Goal: Transaction & Acquisition: Book appointment/travel/reservation

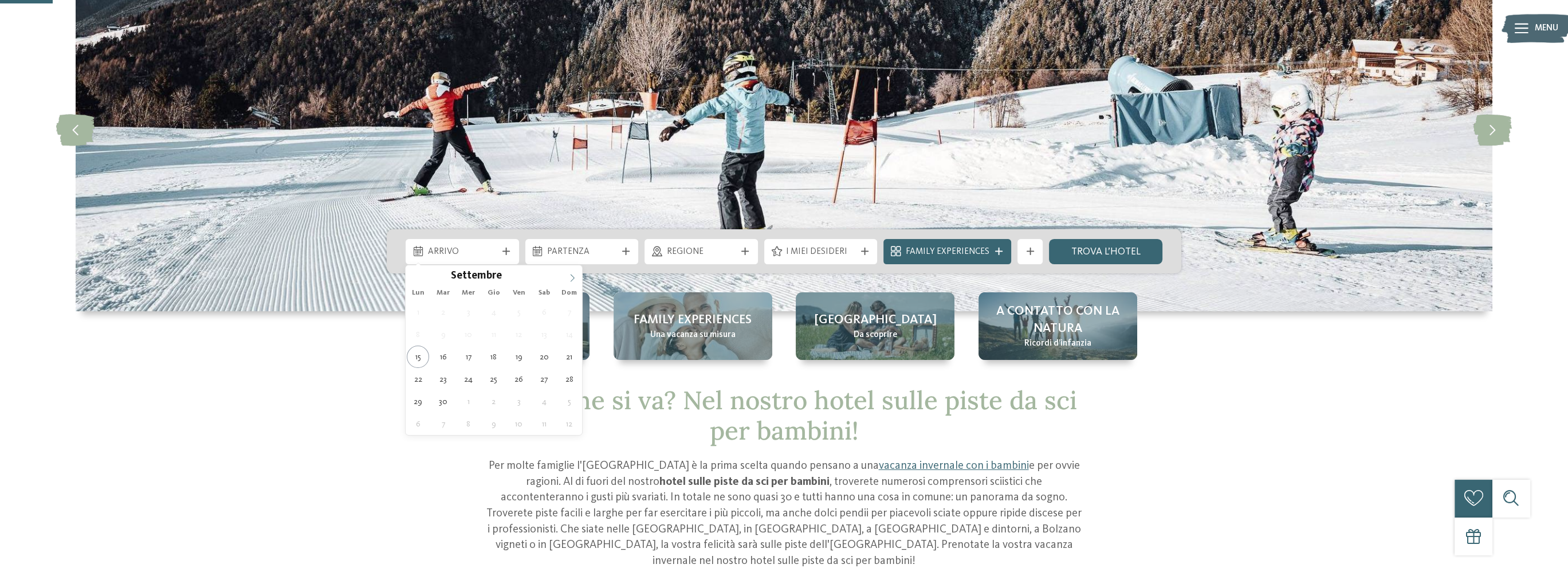
click at [579, 273] on span at bounding box center [572, 275] width 20 height 20
click at [573, 274] on icon at bounding box center [572, 277] width 8 height 8
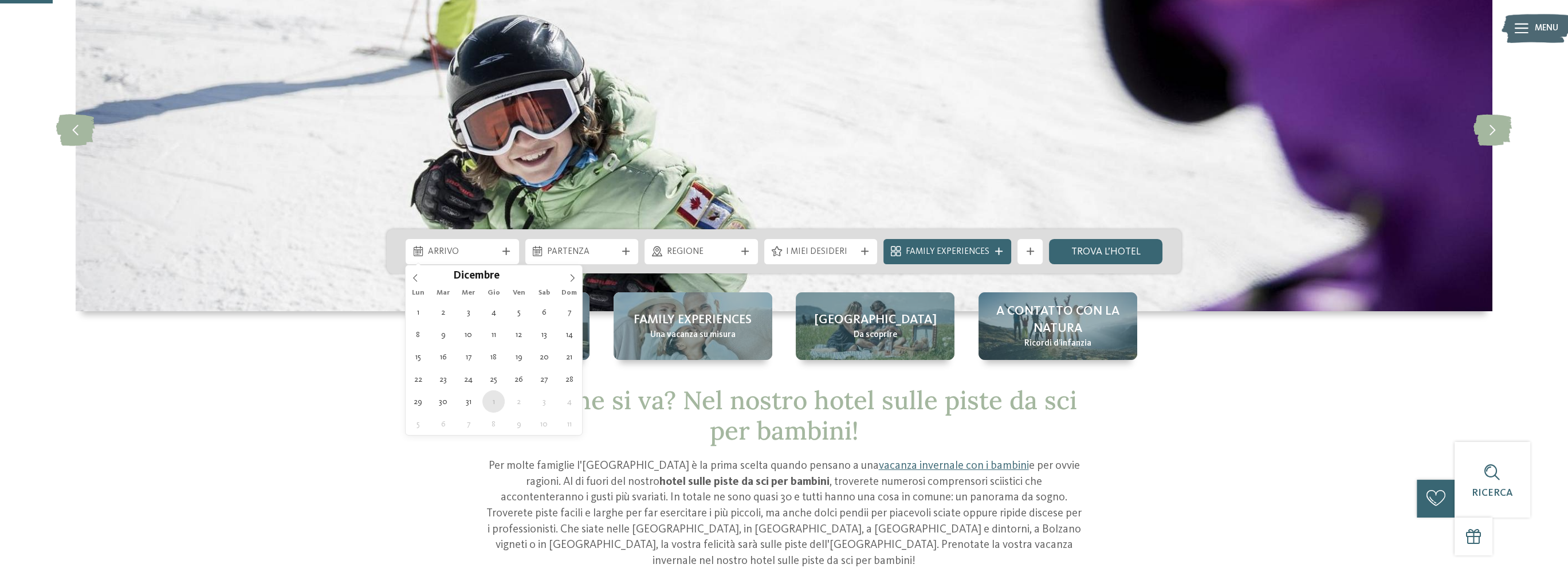
type div "01.01.2026"
type input "****"
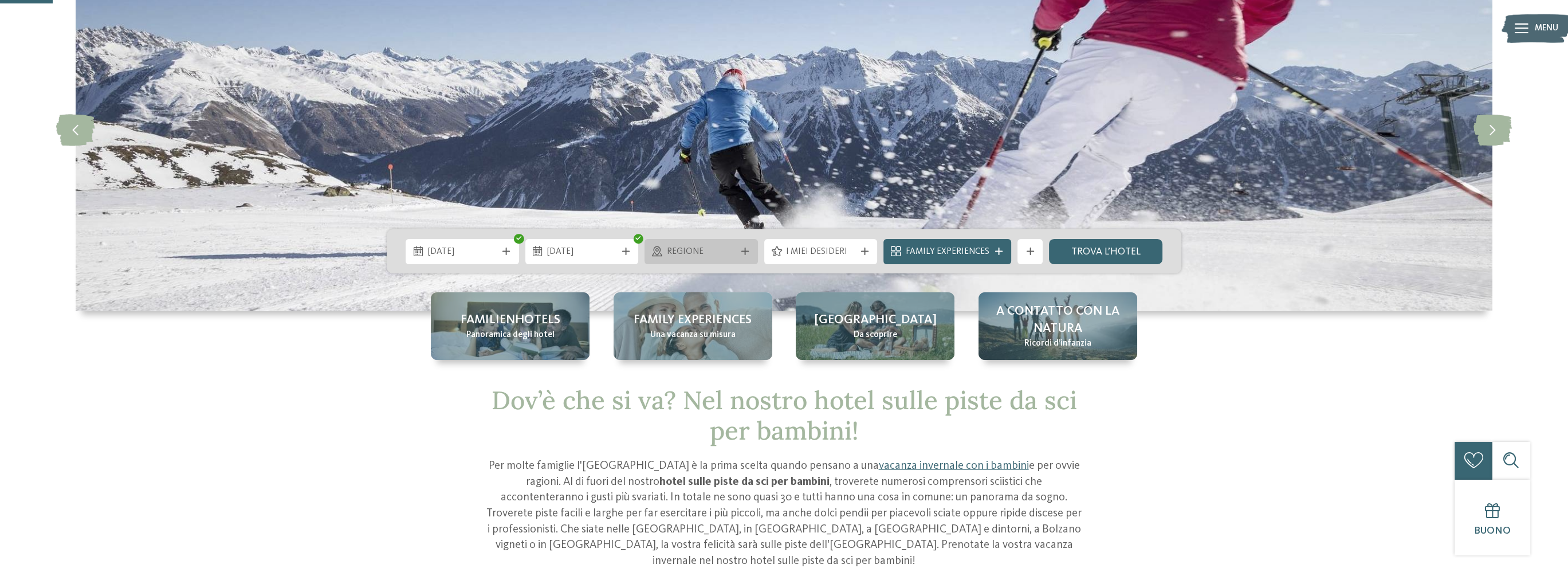
click at [706, 250] on span "Regione" at bounding box center [701, 252] width 69 height 13
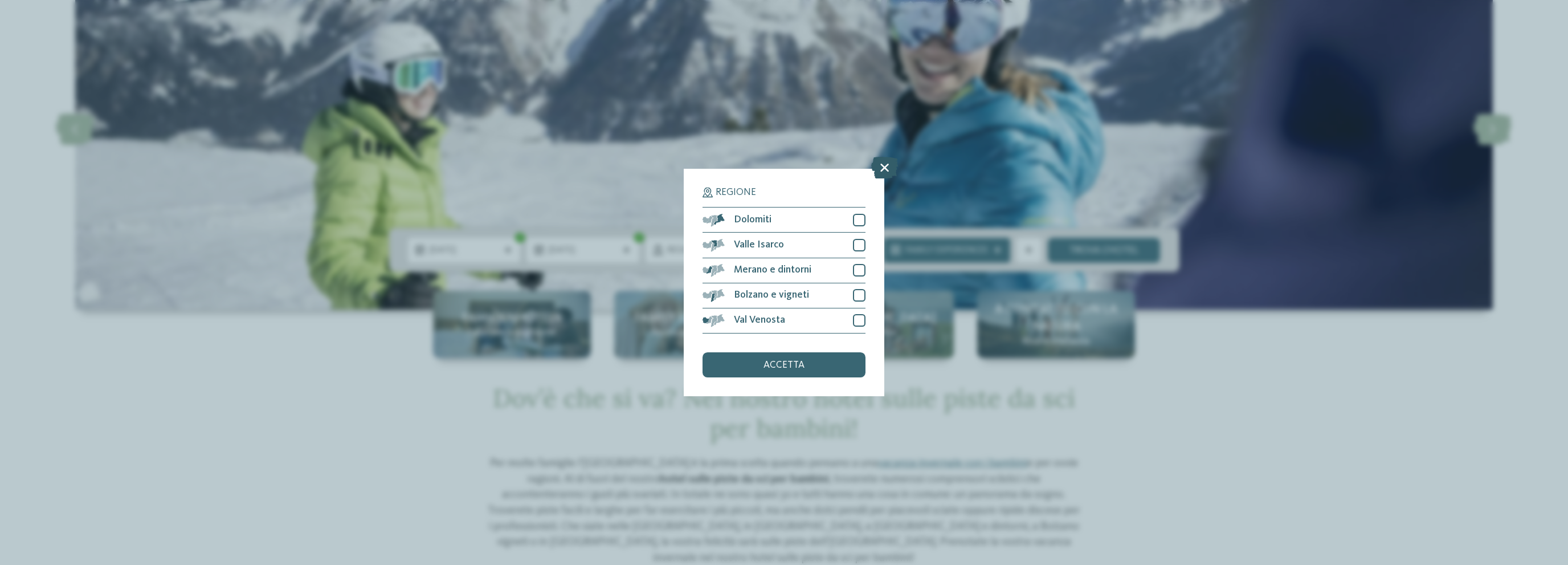
click at [883, 173] on icon at bounding box center [884, 168] width 27 height 22
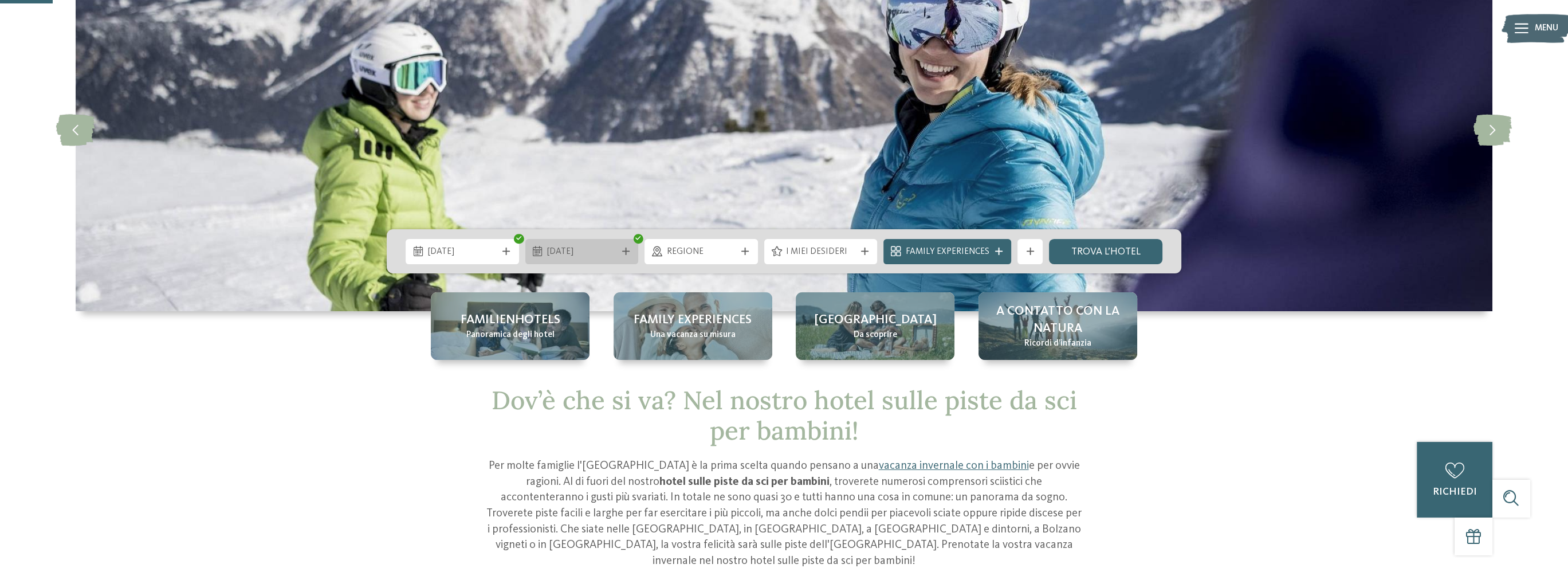
click at [627, 260] on div "05.01.2026" at bounding box center [581, 251] width 113 height 25
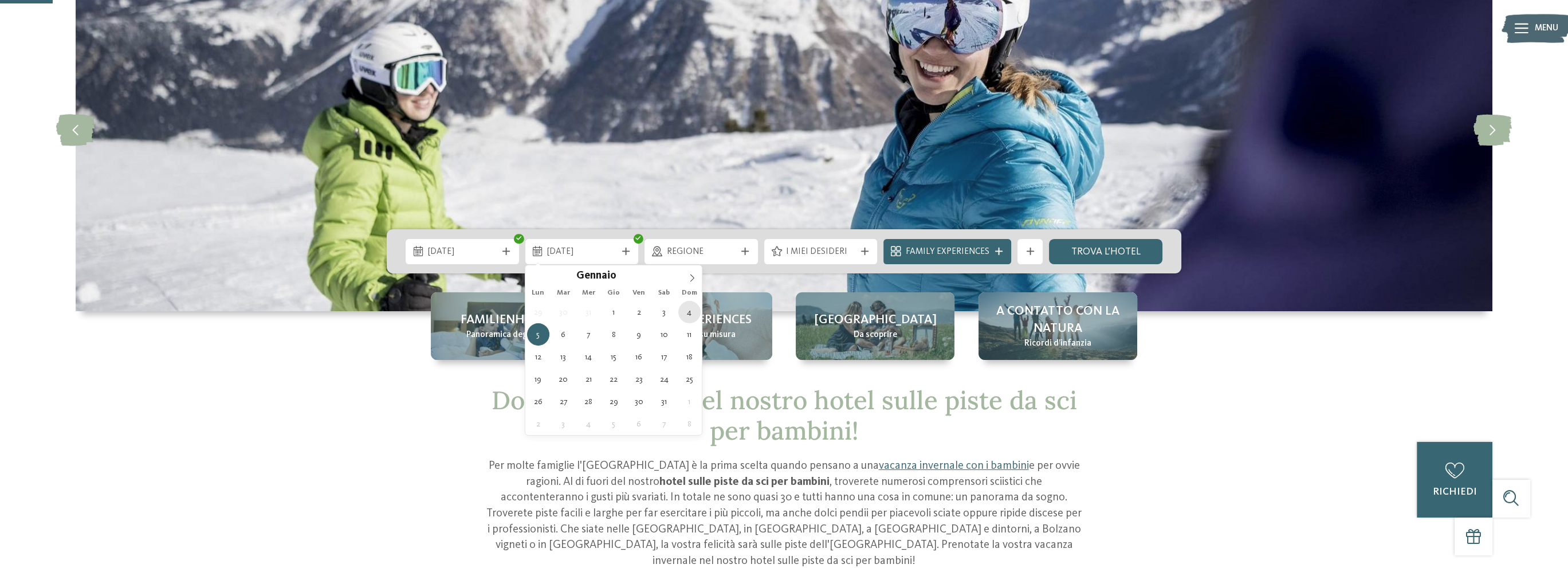
type div "04.01.2026"
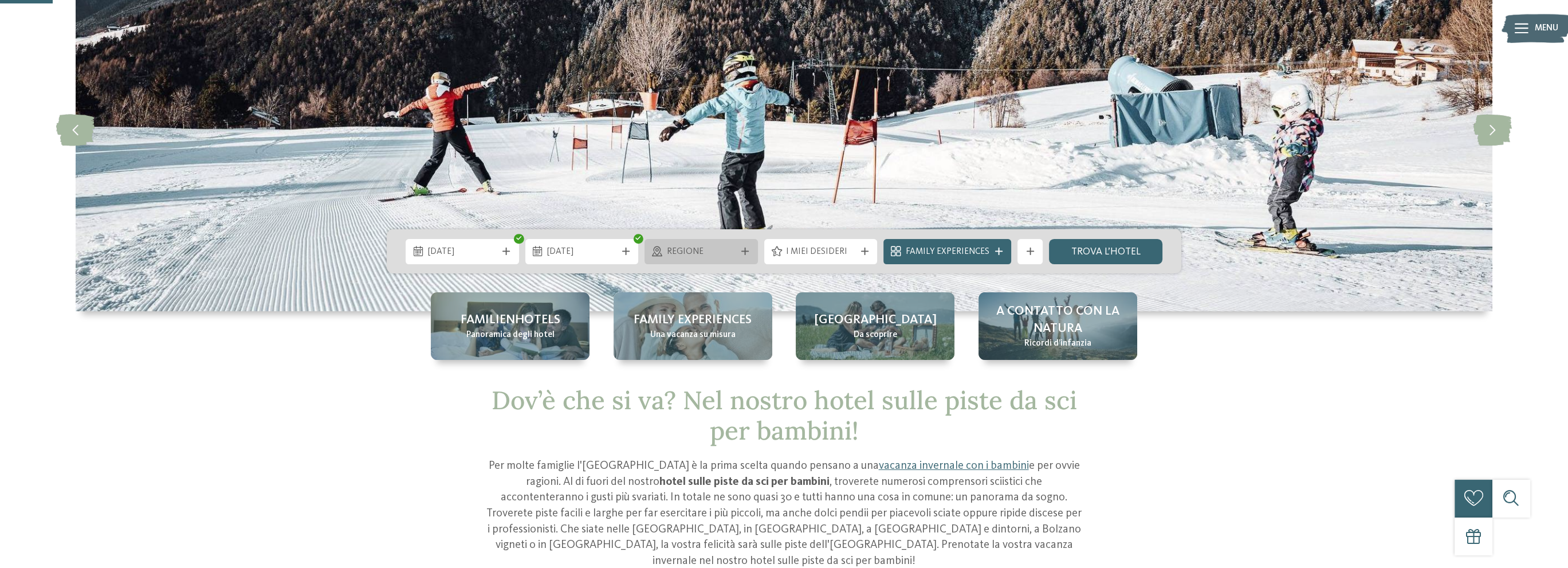
click at [718, 251] on span "Regione" at bounding box center [701, 252] width 69 height 13
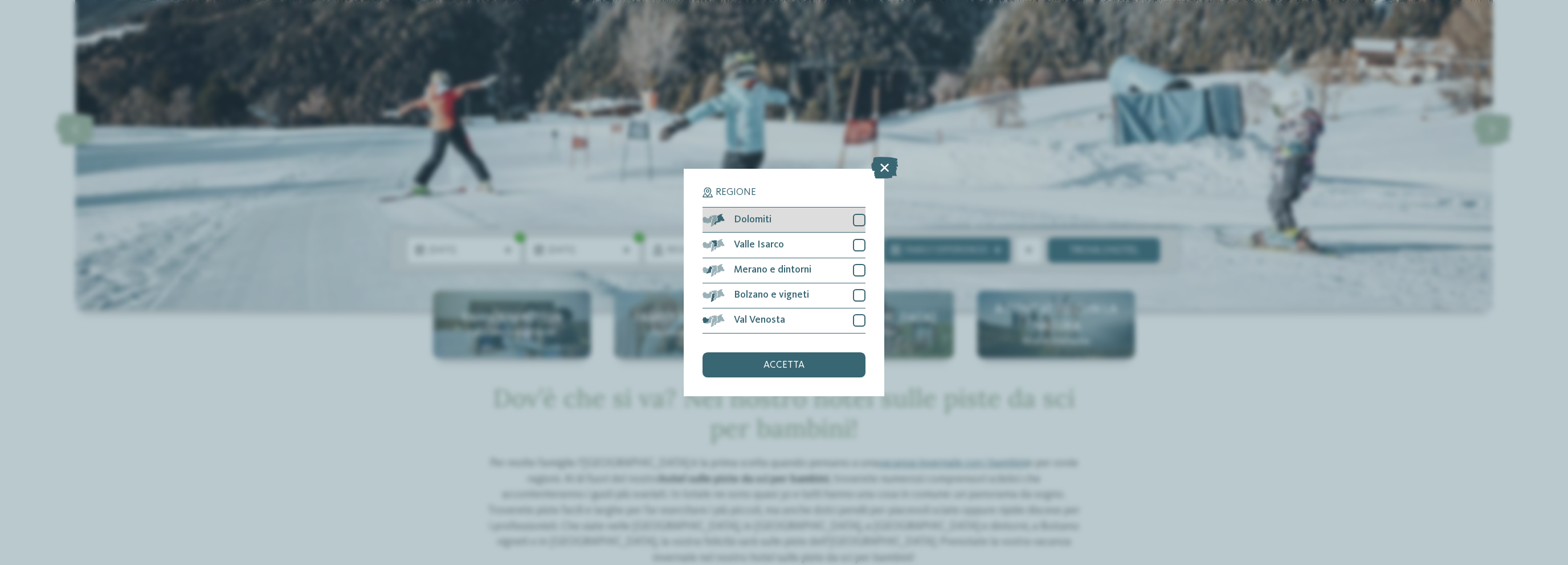
click at [861, 223] on div at bounding box center [859, 220] width 13 height 13
click at [859, 247] on div at bounding box center [859, 245] width 13 height 13
click at [858, 270] on div at bounding box center [859, 270] width 13 height 13
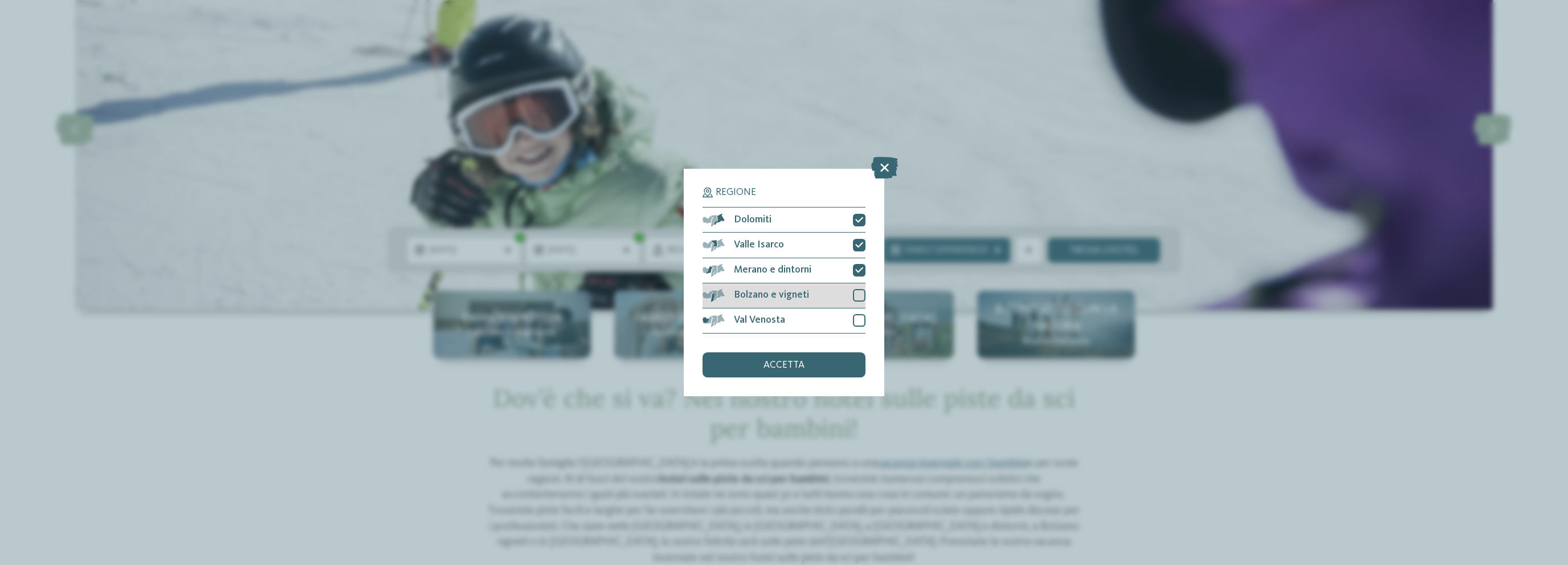
click at [861, 292] on div at bounding box center [859, 295] width 13 height 13
click at [859, 316] on div at bounding box center [859, 320] width 13 height 13
click at [816, 362] on div "accetta" at bounding box center [784, 364] width 163 height 25
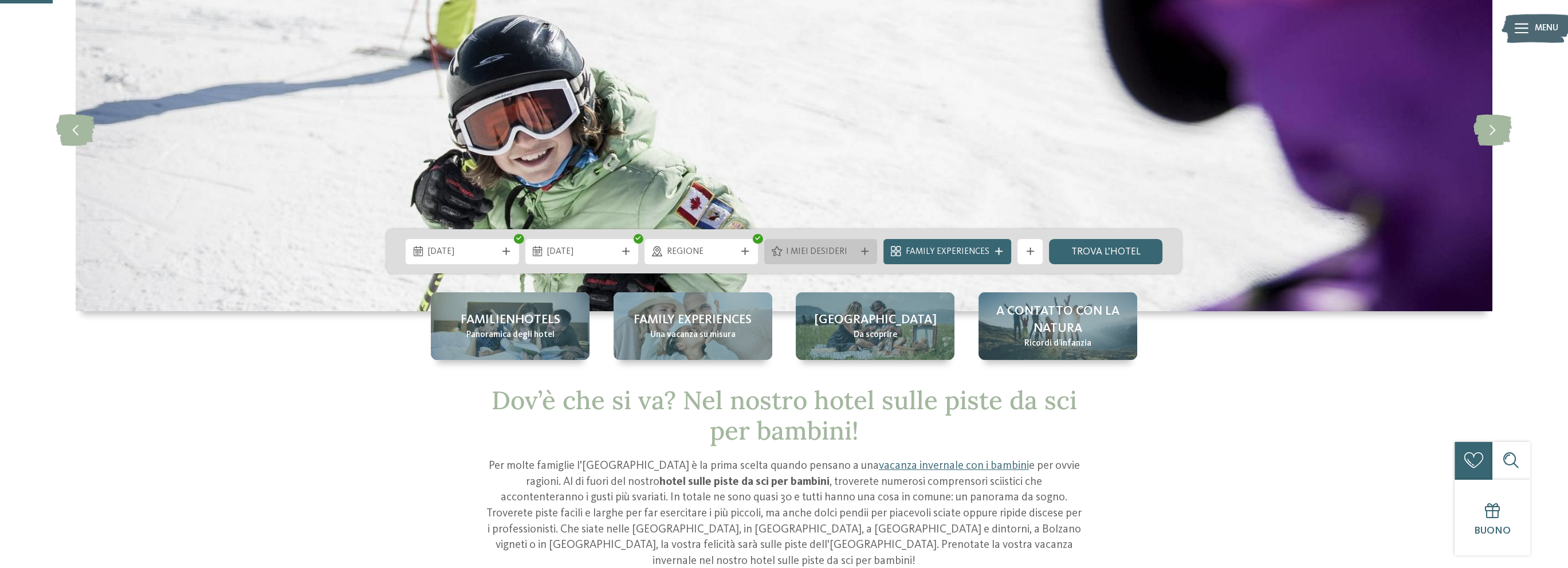
click at [837, 254] on span "I miei desideri" at bounding box center [820, 252] width 69 height 13
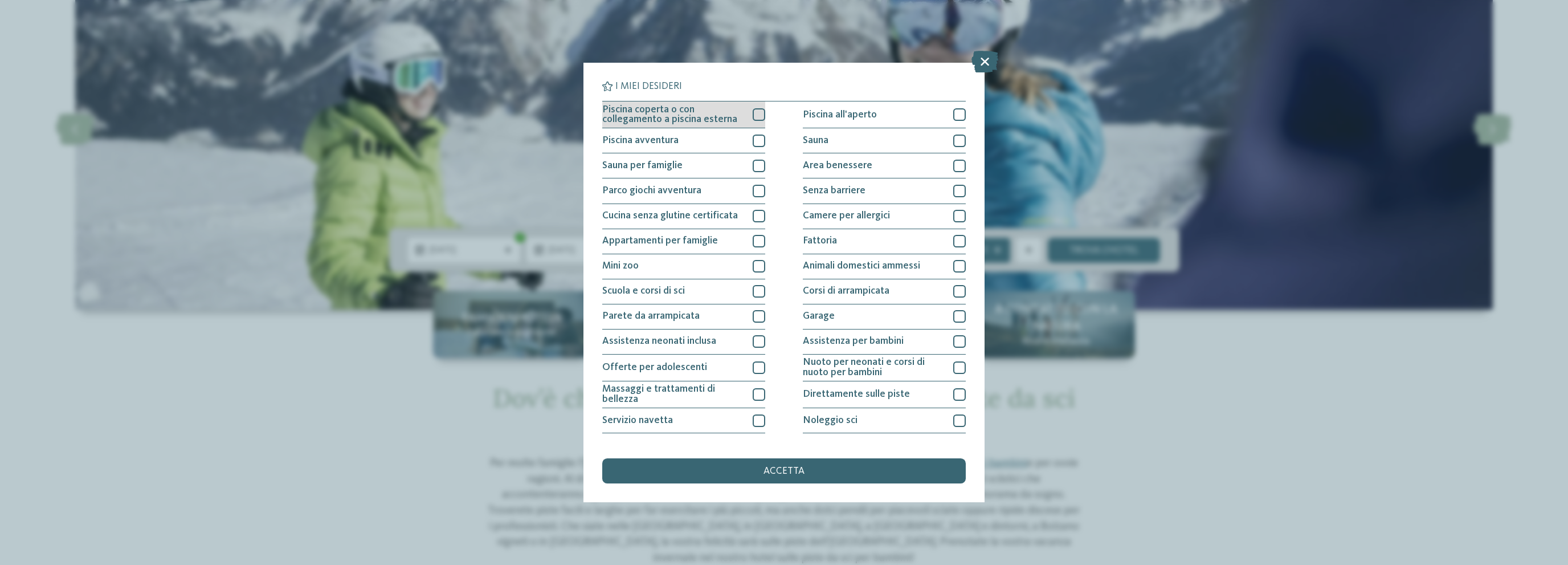
click at [759, 113] on div at bounding box center [759, 114] width 13 height 13
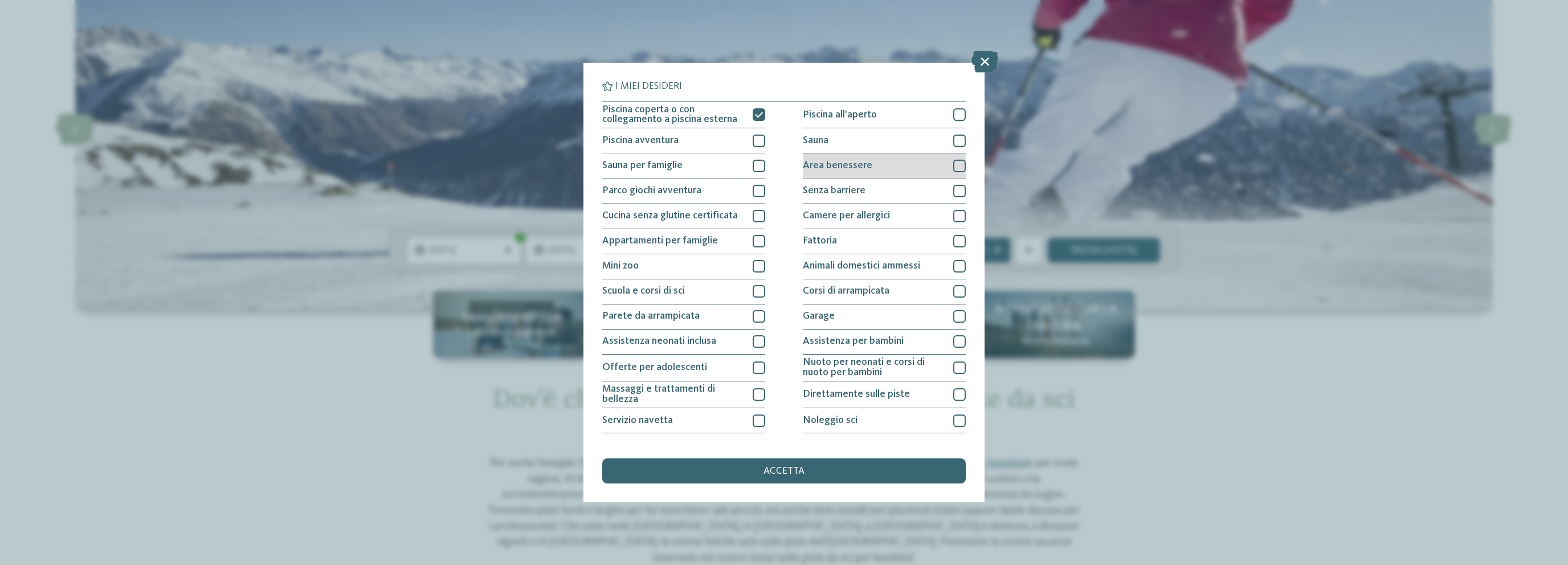
click at [953, 168] on div at bounding box center [959, 166] width 13 height 13
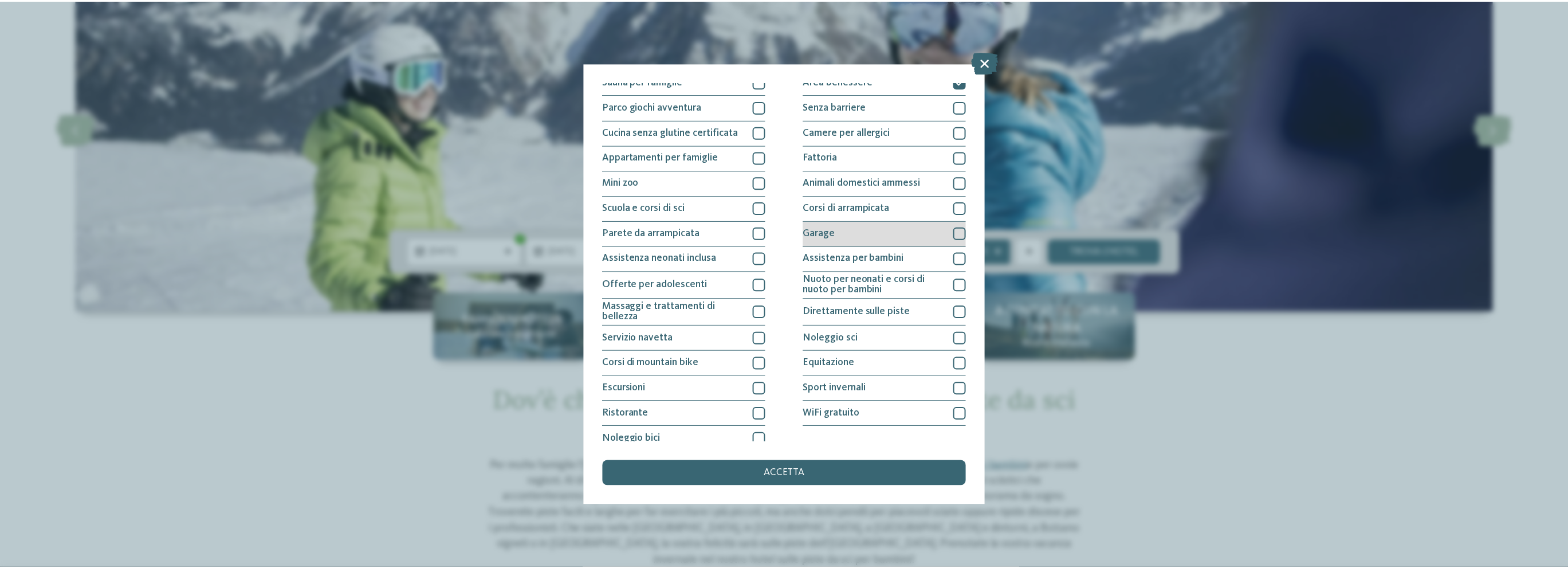
scroll to position [94, 0]
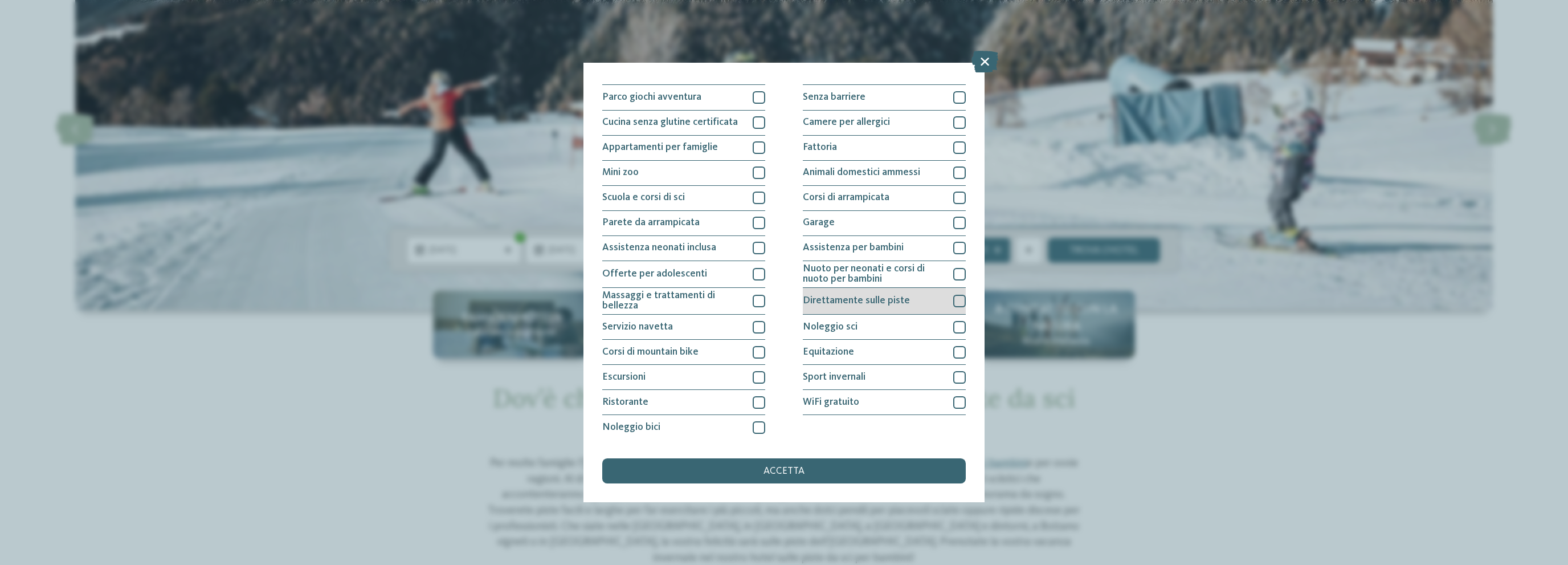
click at [946, 298] on div "Direttamente sulle piste" at bounding box center [884, 301] width 163 height 27
click at [796, 474] on span "accetta" at bounding box center [783, 471] width 41 height 10
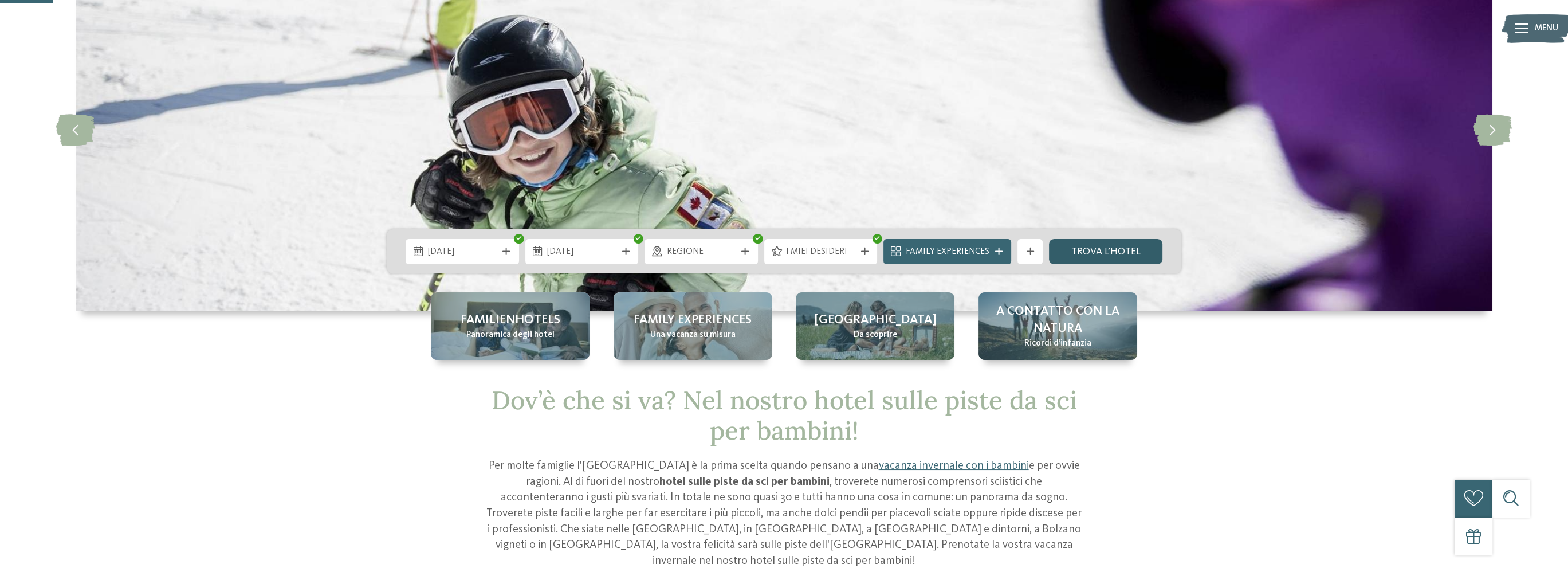
click at [1080, 244] on link "trova l’hotel" at bounding box center [1105, 251] width 113 height 25
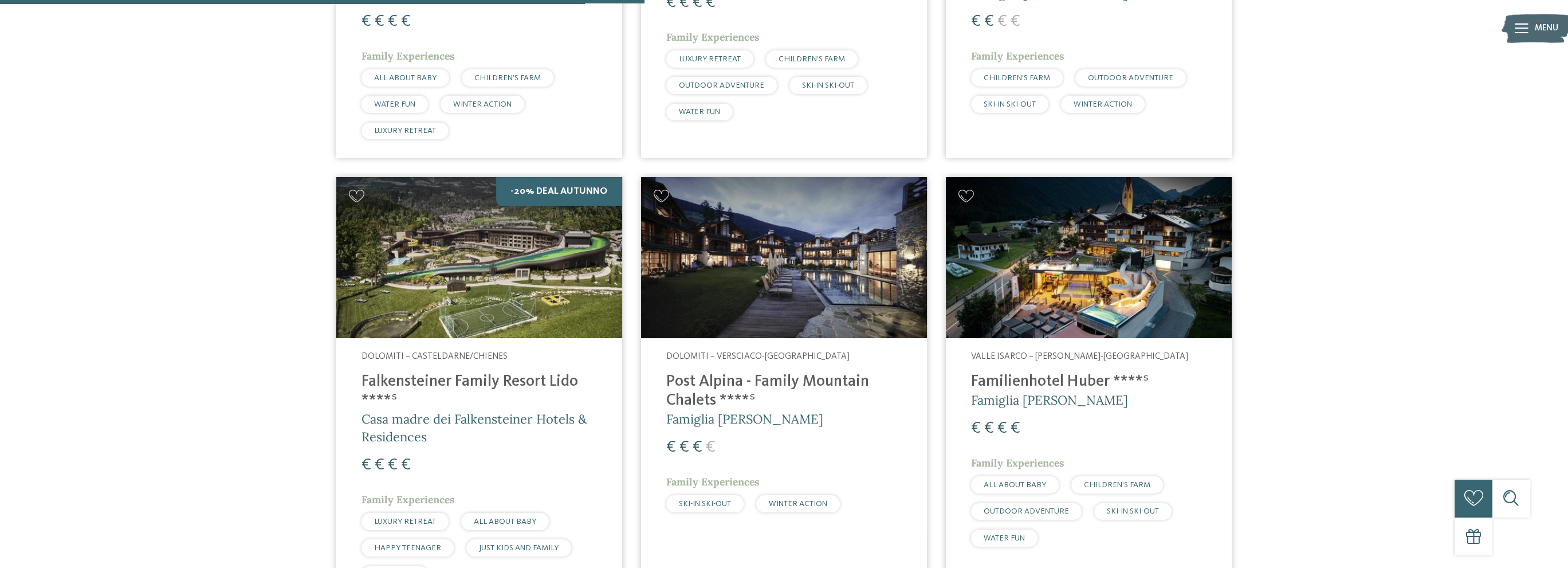
scroll to position [795, 0]
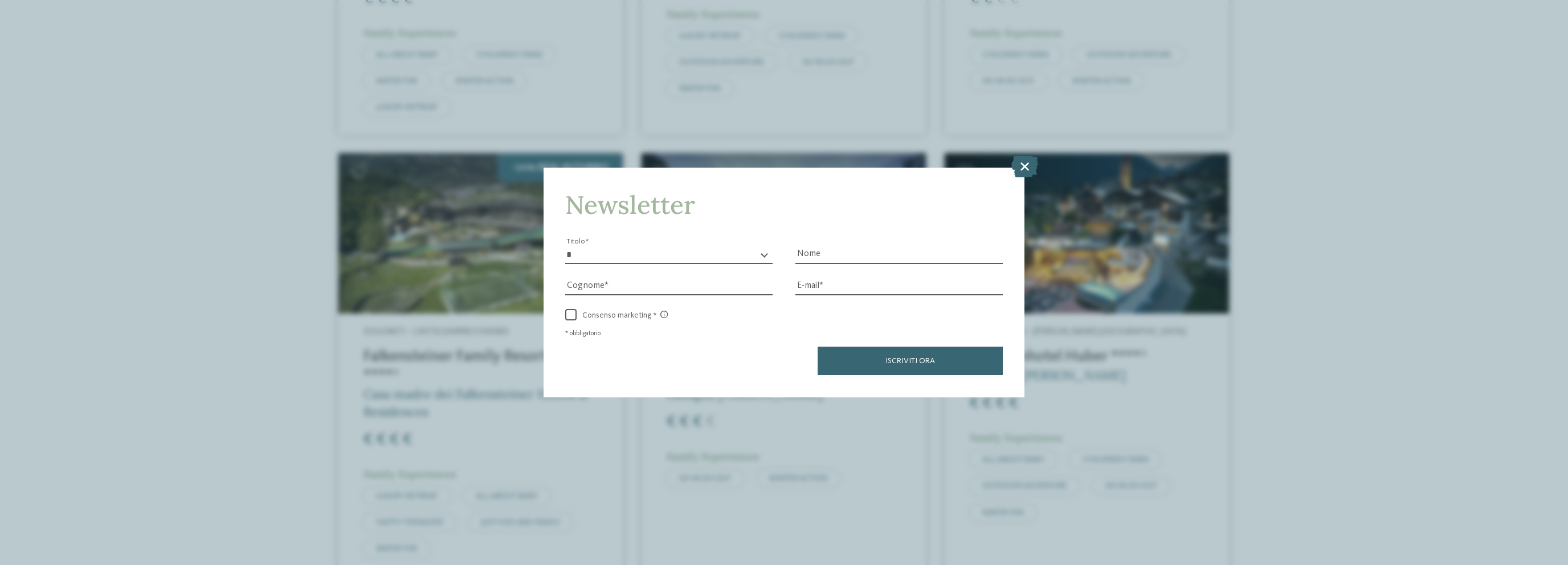
click at [1020, 167] on icon at bounding box center [1024, 167] width 27 height 22
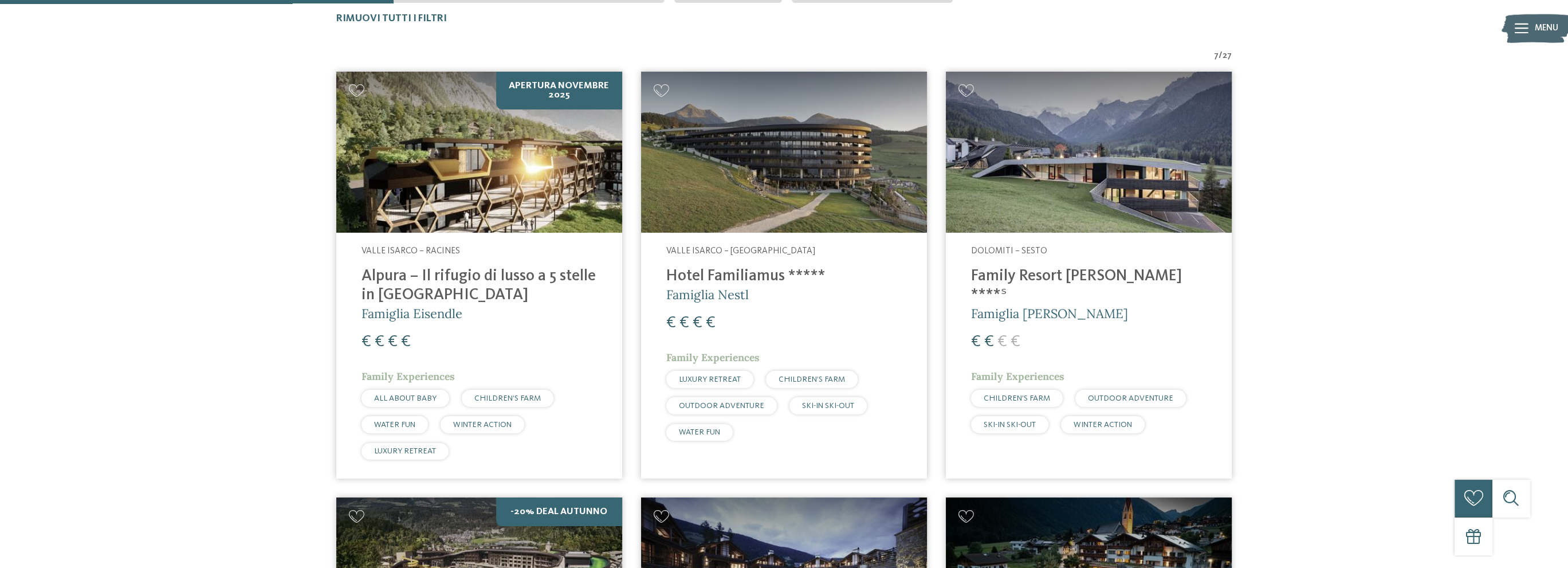
scroll to position [452, 0]
click at [1050, 280] on h4 "Family Resort [PERSON_NAME] ****ˢ" at bounding box center [1089, 286] width 236 height 38
click at [399, 273] on h4 "Alpura – Il rifugio di lusso a 5 stelle in Alto Adige" at bounding box center [479, 286] width 236 height 38
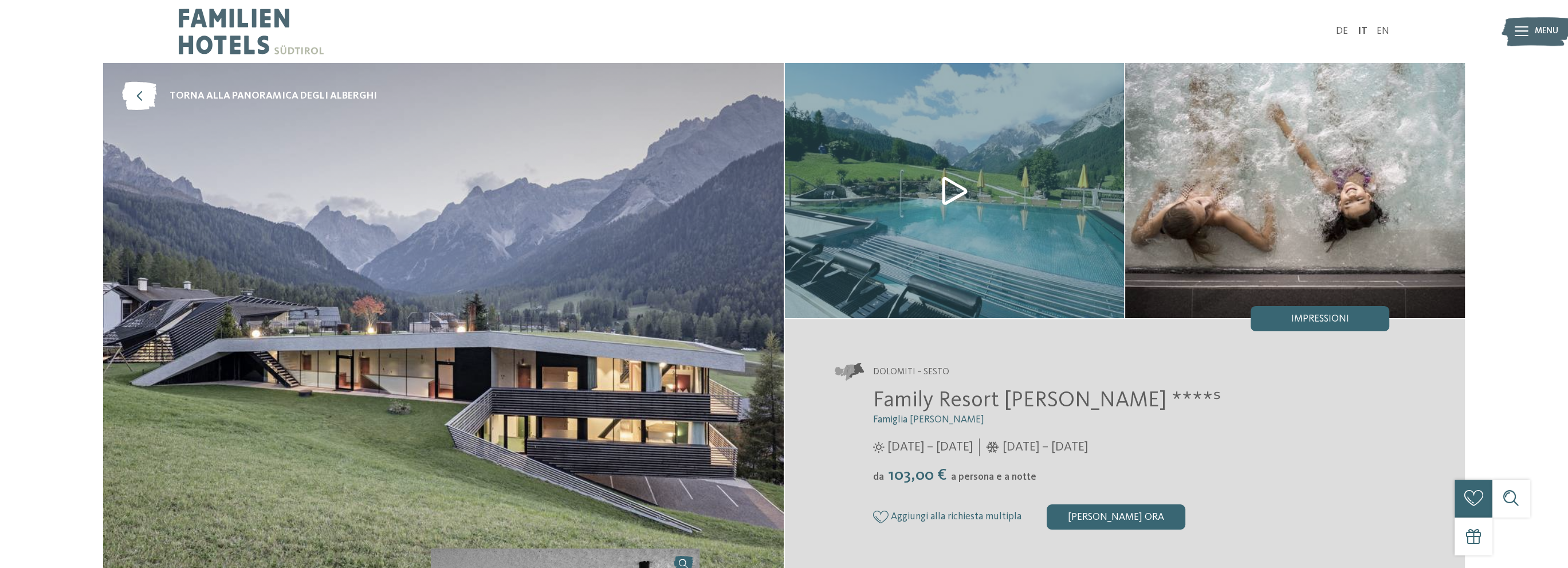
click at [954, 192] on img at bounding box center [954, 190] width 340 height 255
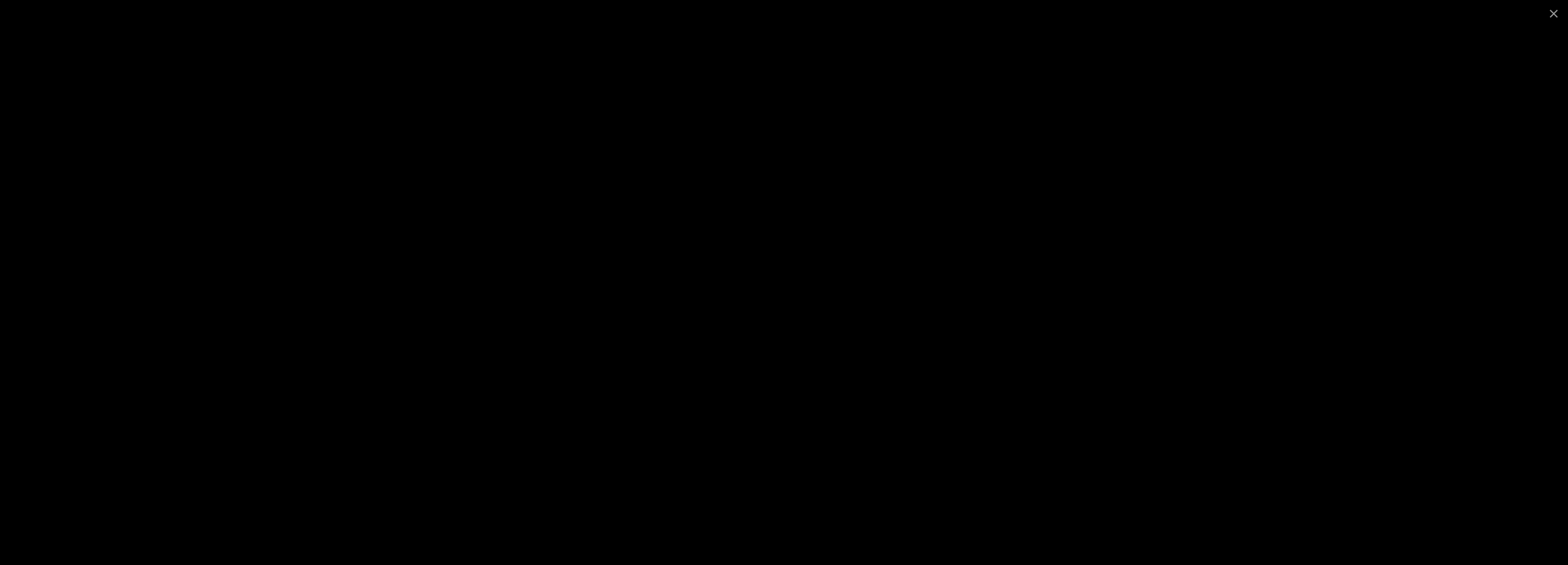
click at [1155, 191] on div at bounding box center [784, 282] width 1568 height 565
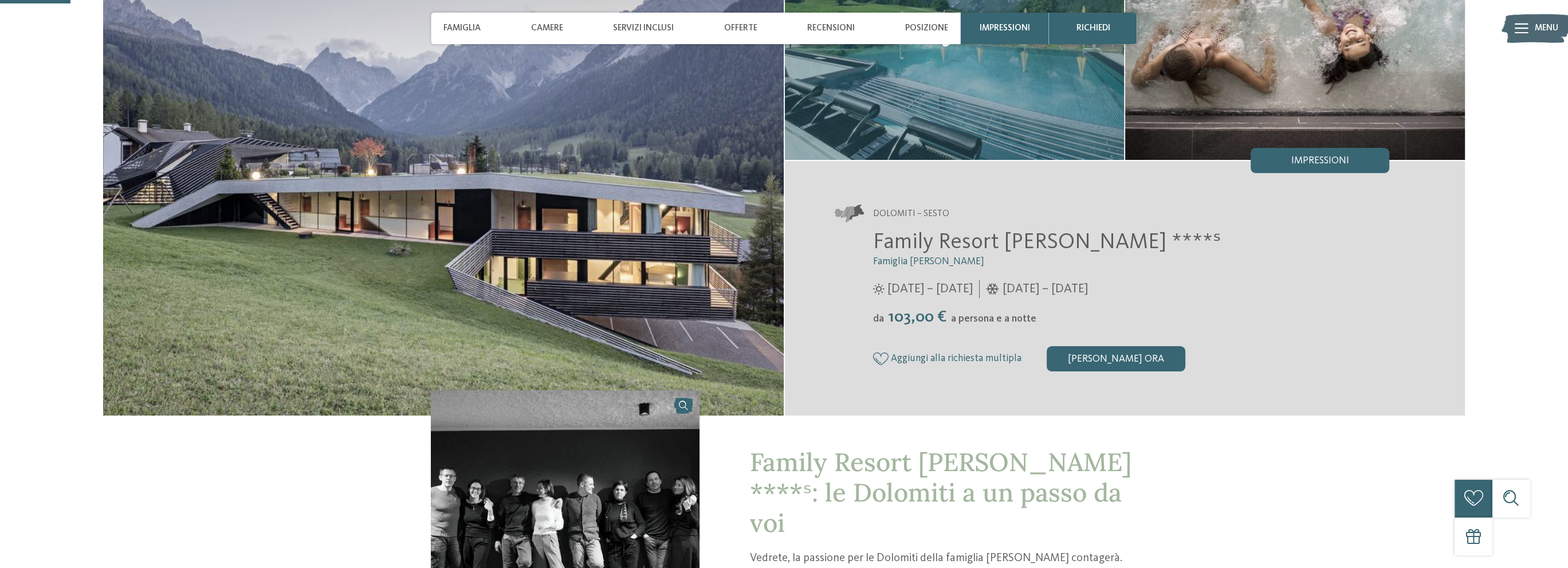
scroll to position [172, 0]
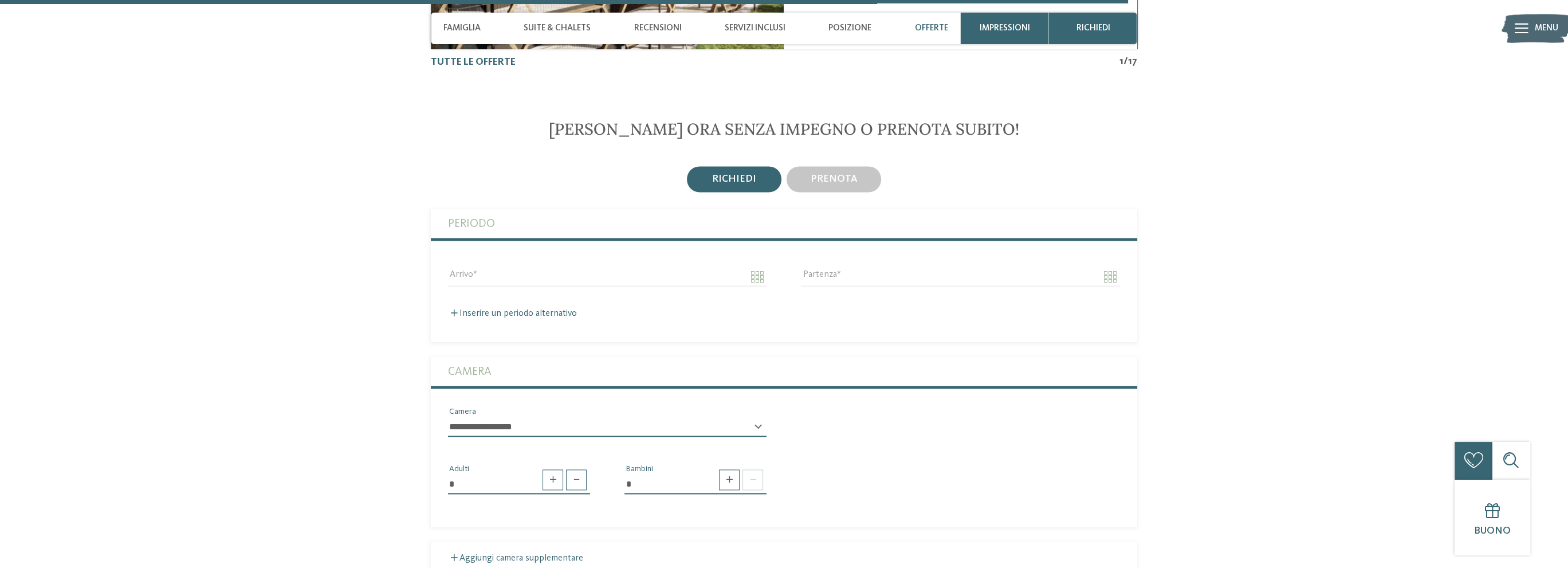
scroll to position [2808, 0]
click at [500, 229] on label "Periodo" at bounding box center [784, 224] width 672 height 29
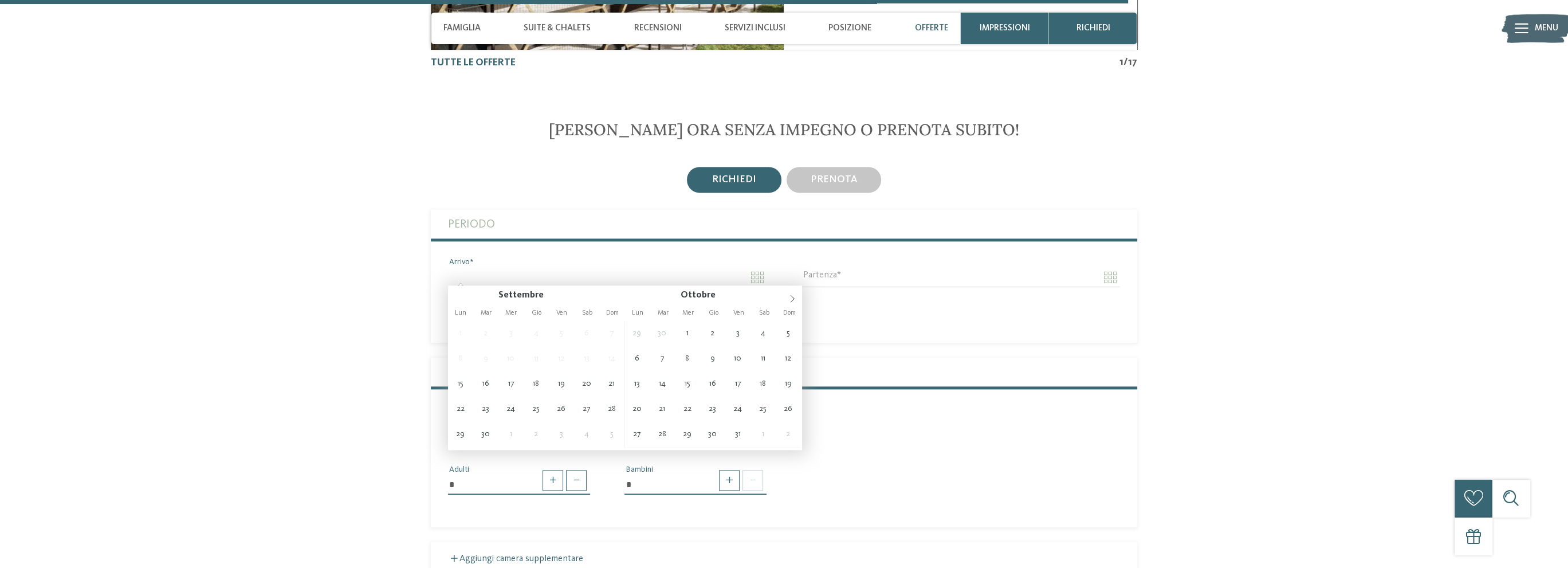
click at [515, 277] on input "Arrivo" at bounding box center [607, 277] width 318 height 20
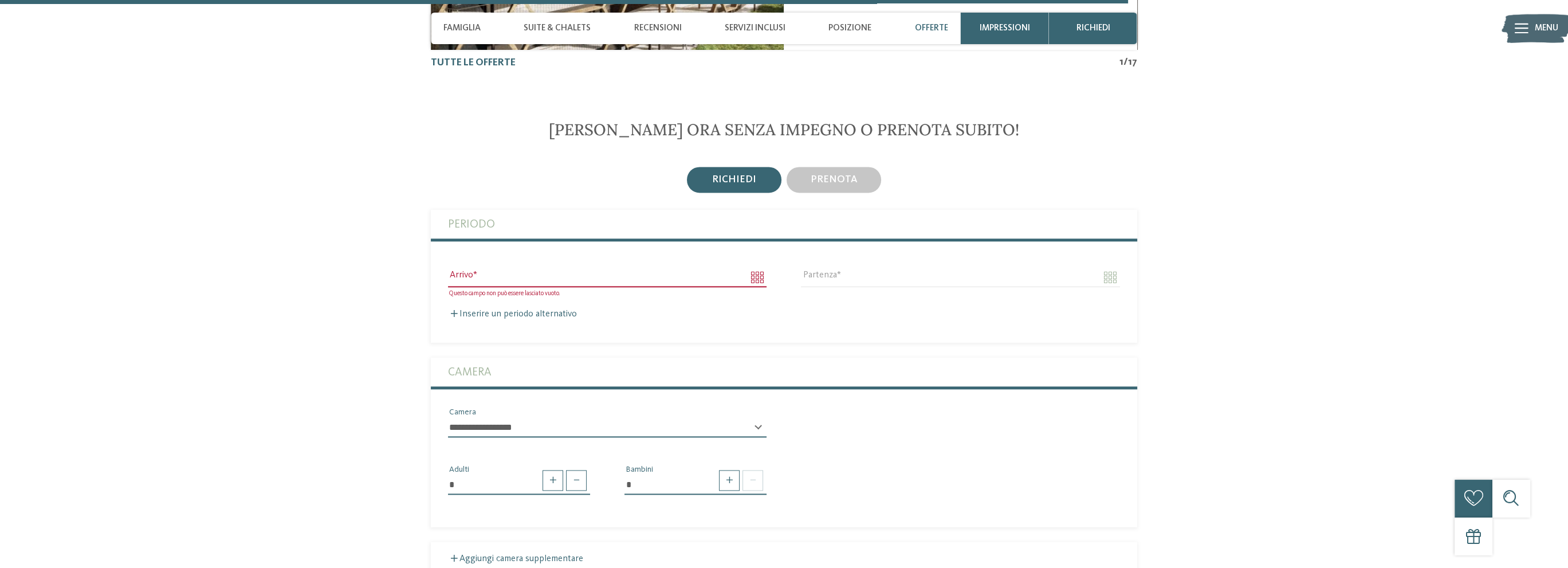
click at [613, 250] on div "Periodo Questo campo non può essere lasciato vuoto. Arrivo Partenza Inserire un…" at bounding box center [784, 265] width 706 height 110
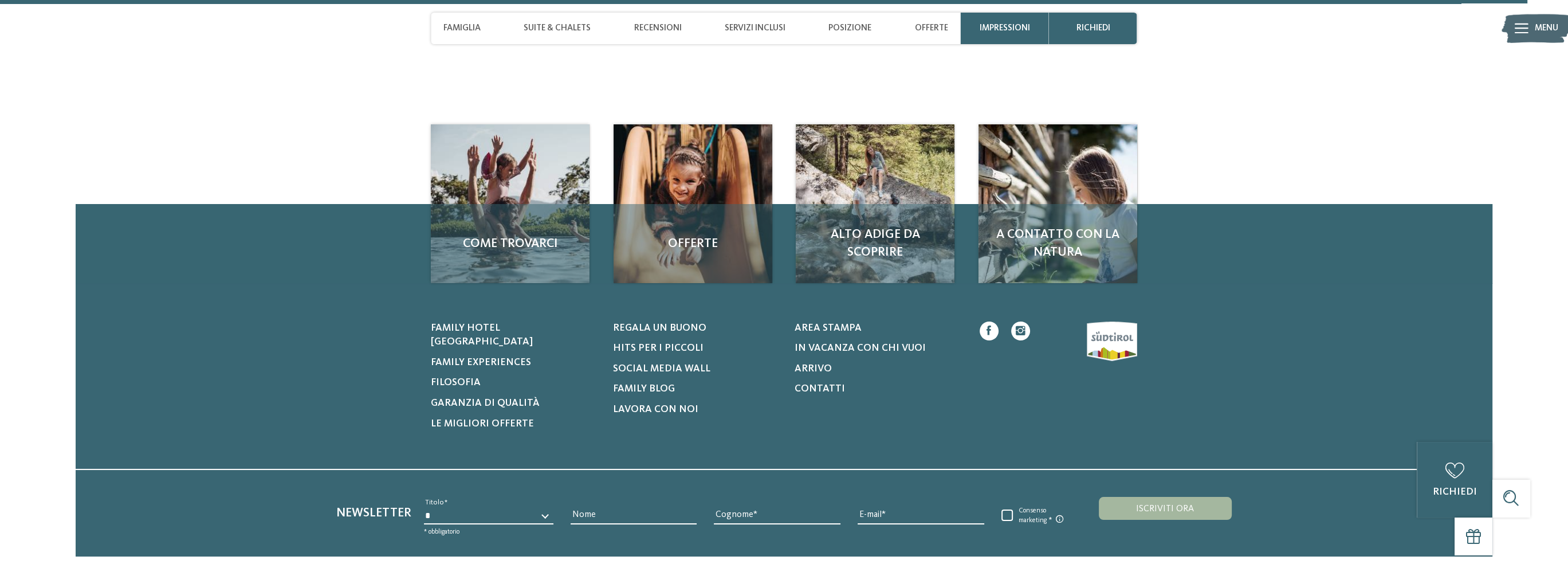
scroll to position [3788, 0]
